Goal: Entertainment & Leisure: Consume media (video, audio)

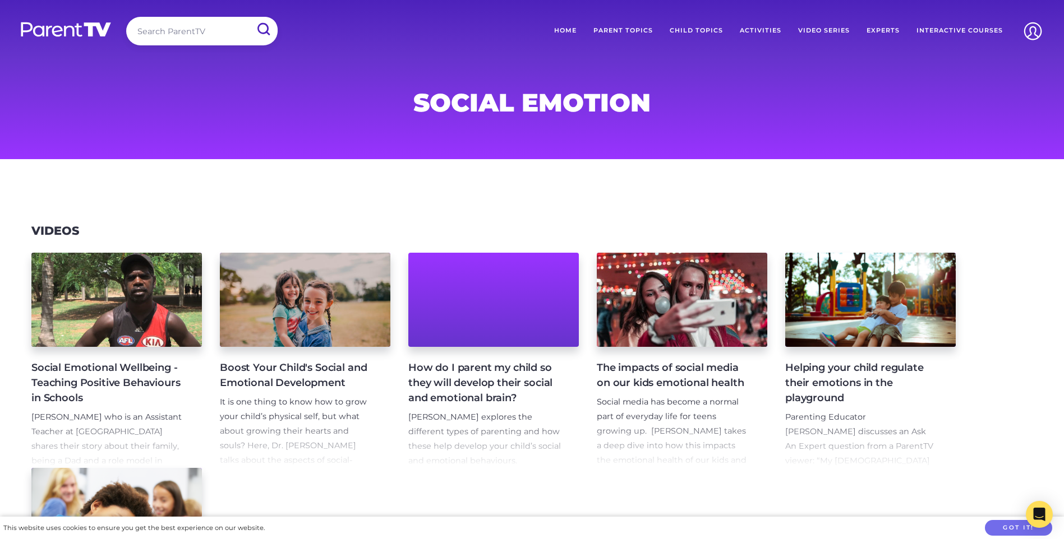
click at [290, 390] on h4 "Boost Your Child's Social and Emotional Development" at bounding box center [296, 376] width 153 height 30
